Goal: Task Accomplishment & Management: Manage account settings

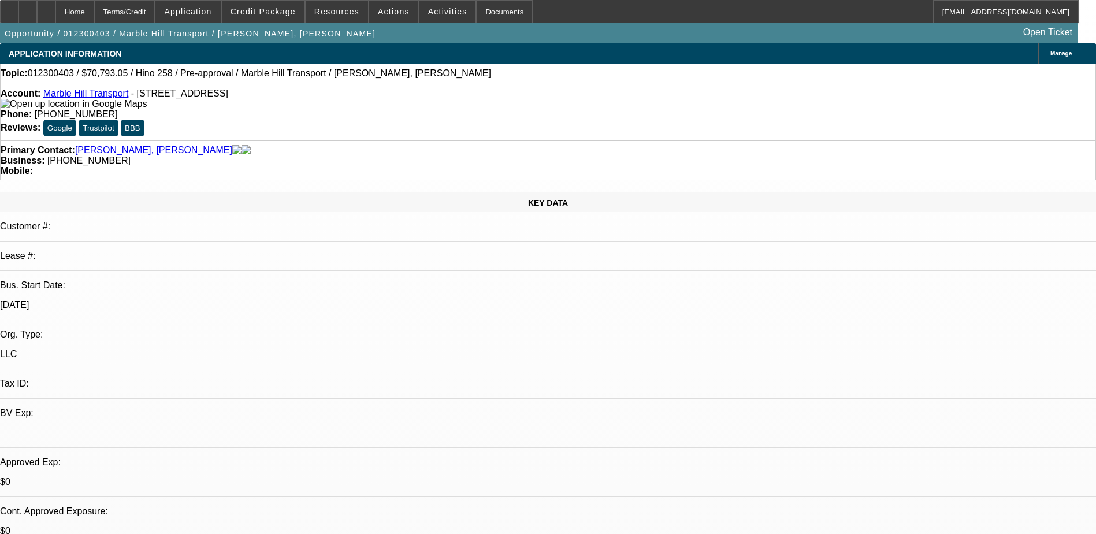
select select "2"
select select "0"
select select "6"
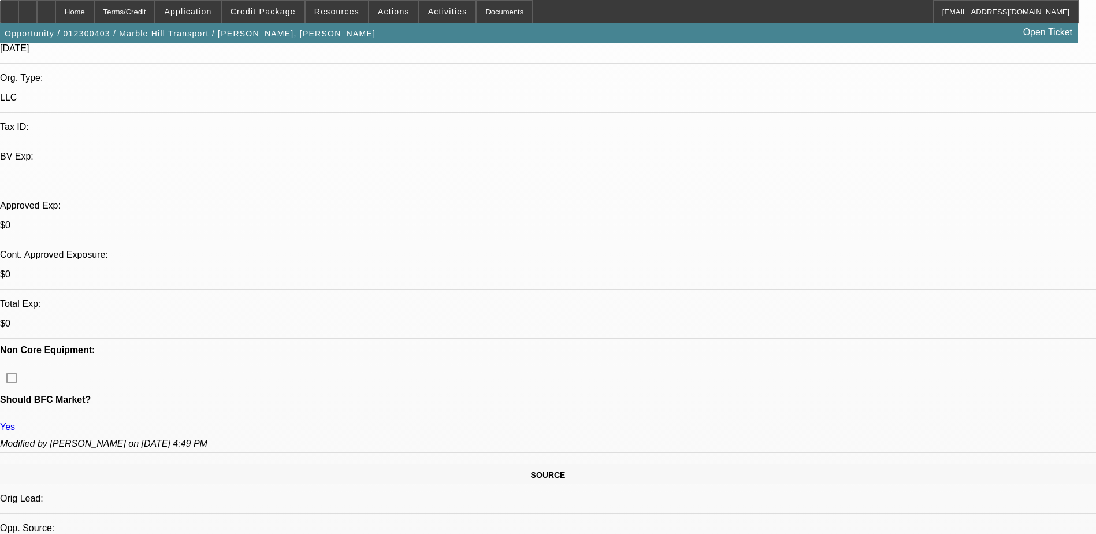
scroll to position [289, 0]
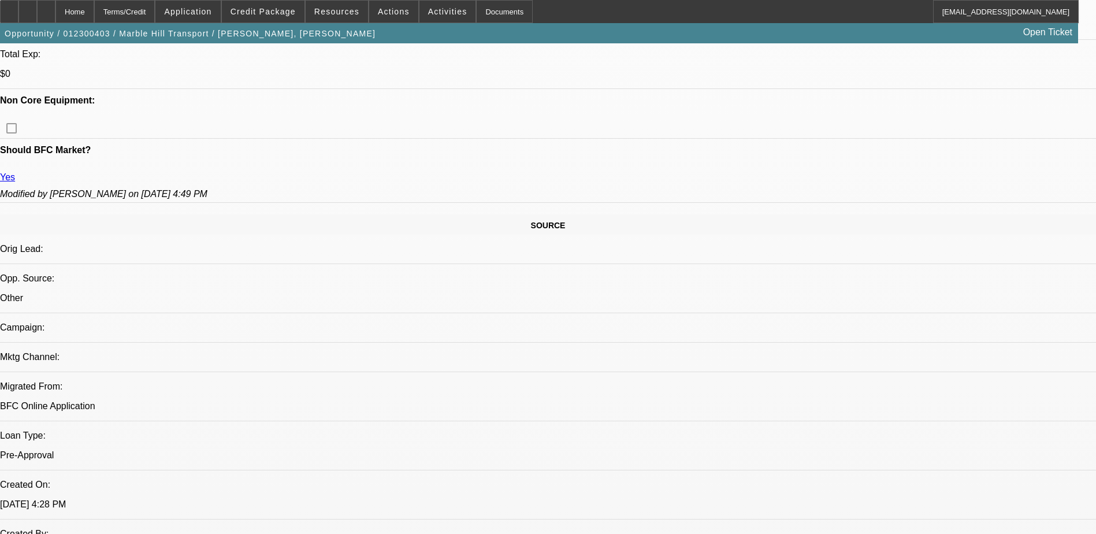
scroll to position [520, 0]
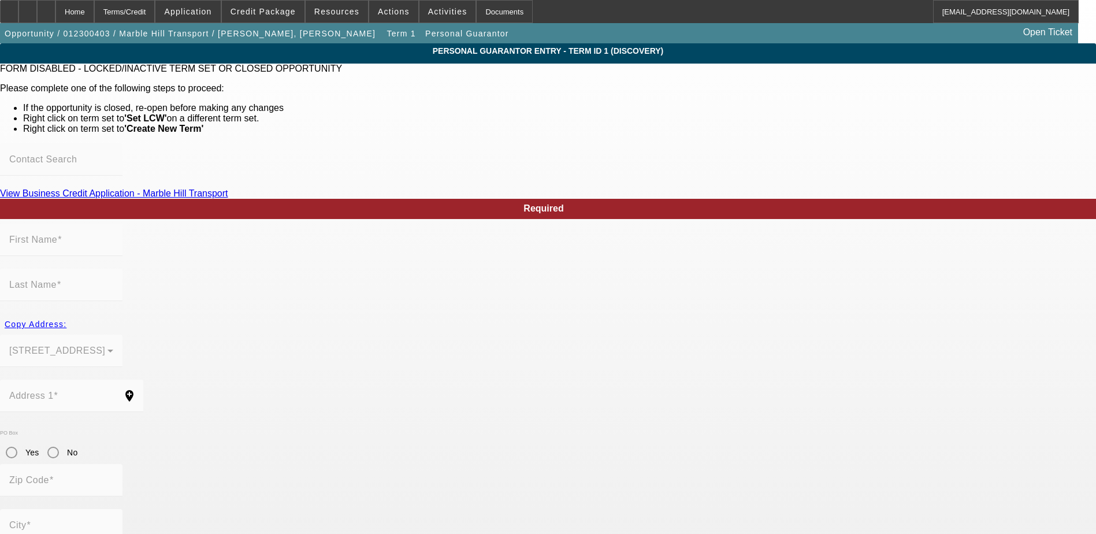
scroll to position [54, 0]
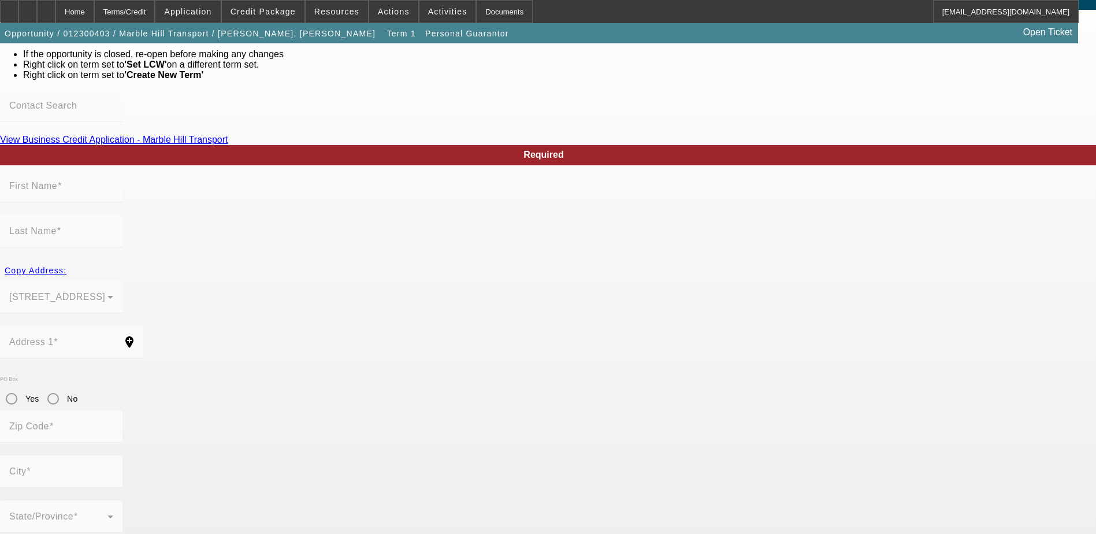
type input "Wilkins"
type input "Correa"
type input "2820 Kinloch Drive"
radio input "true"
type input "32817"
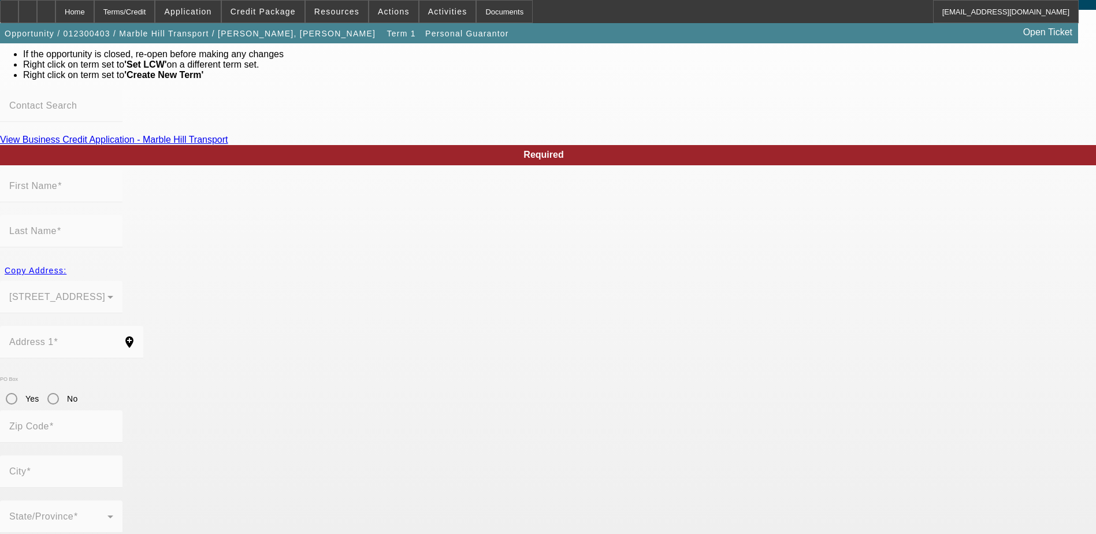
type input "Orlando"
type input "(407) 860-9232"
type input "50"
type input "054-60-4813"
type input "mhilltransport@gmail.com"
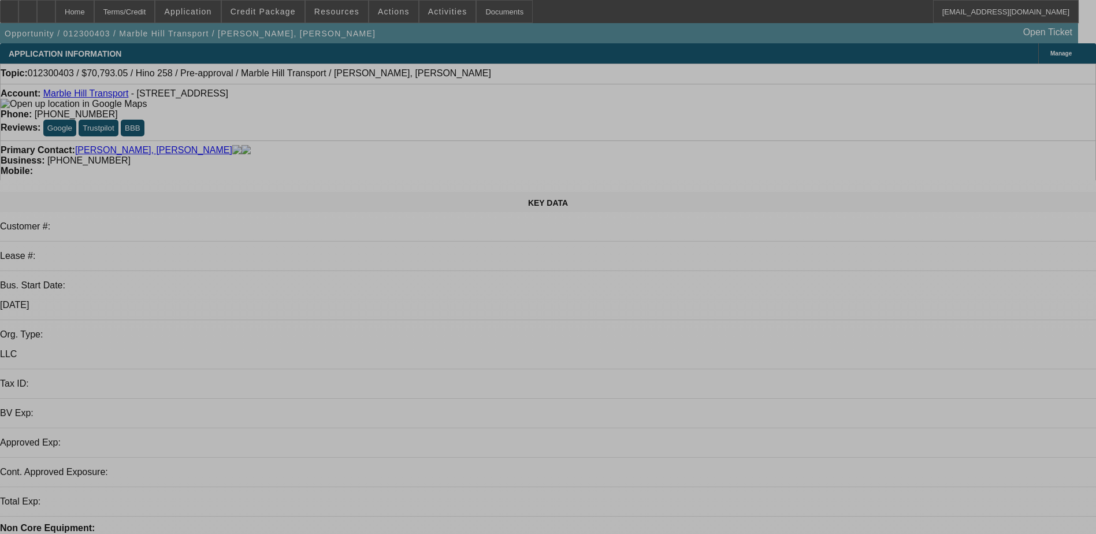
select select "2"
select select "0"
select select "6"
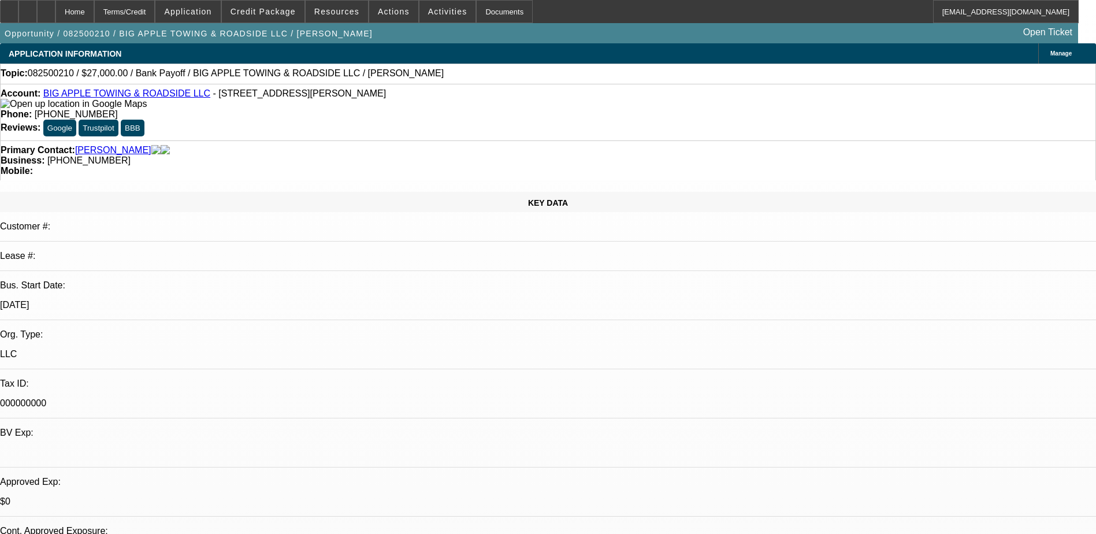
select select "0.1"
select select "2"
select select "0"
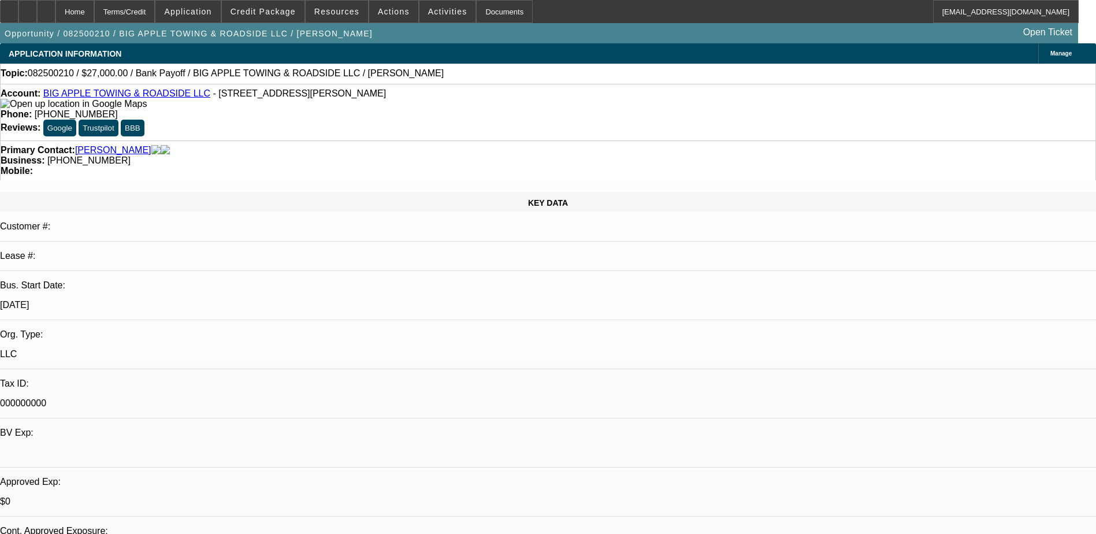
select select "0"
select select "1"
select select "2"
select select "6"
select select "1"
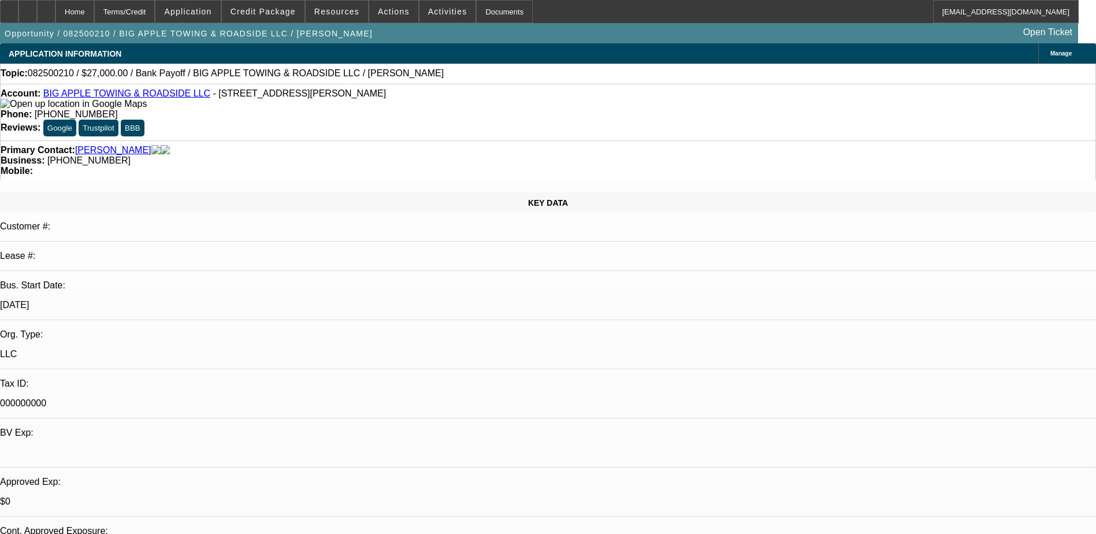
select select "2"
select select "6"
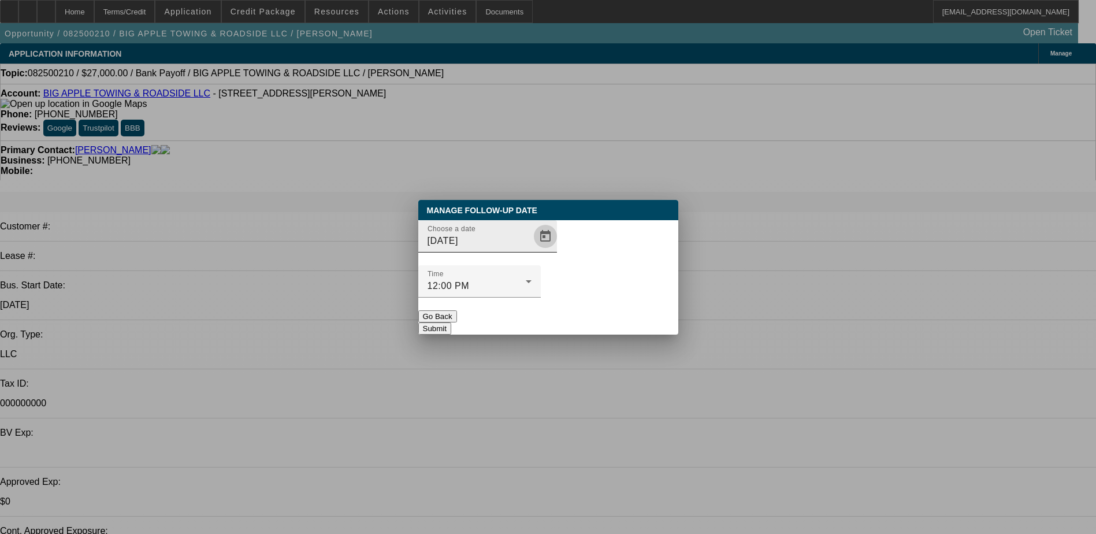
click at [532, 250] on span "Open calendar" at bounding box center [546, 237] width 28 height 28
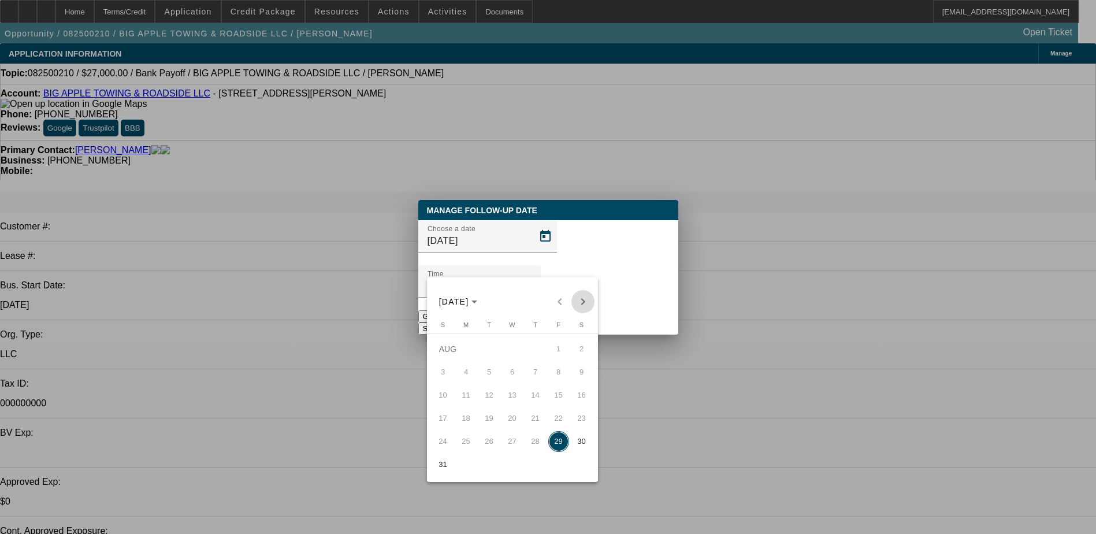
click at [583, 302] on span "Next month" at bounding box center [583, 301] width 23 height 23
click at [491, 377] on span "2" at bounding box center [489, 372] width 21 height 21
type input "[DATE]"
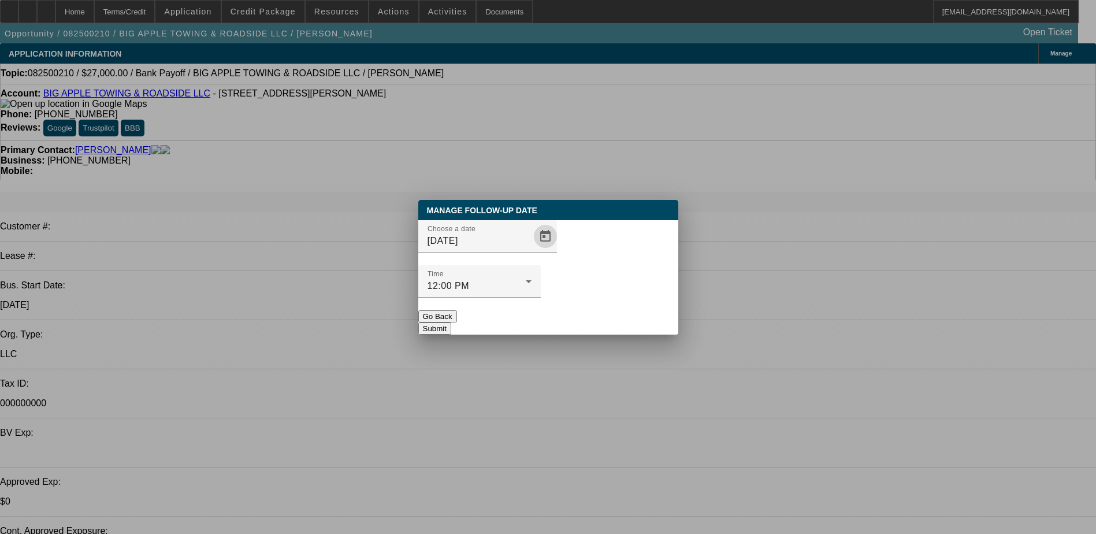
click at [451, 323] on button "Submit" at bounding box center [434, 329] width 33 height 12
